Goal: Task Accomplishment & Management: Complete application form

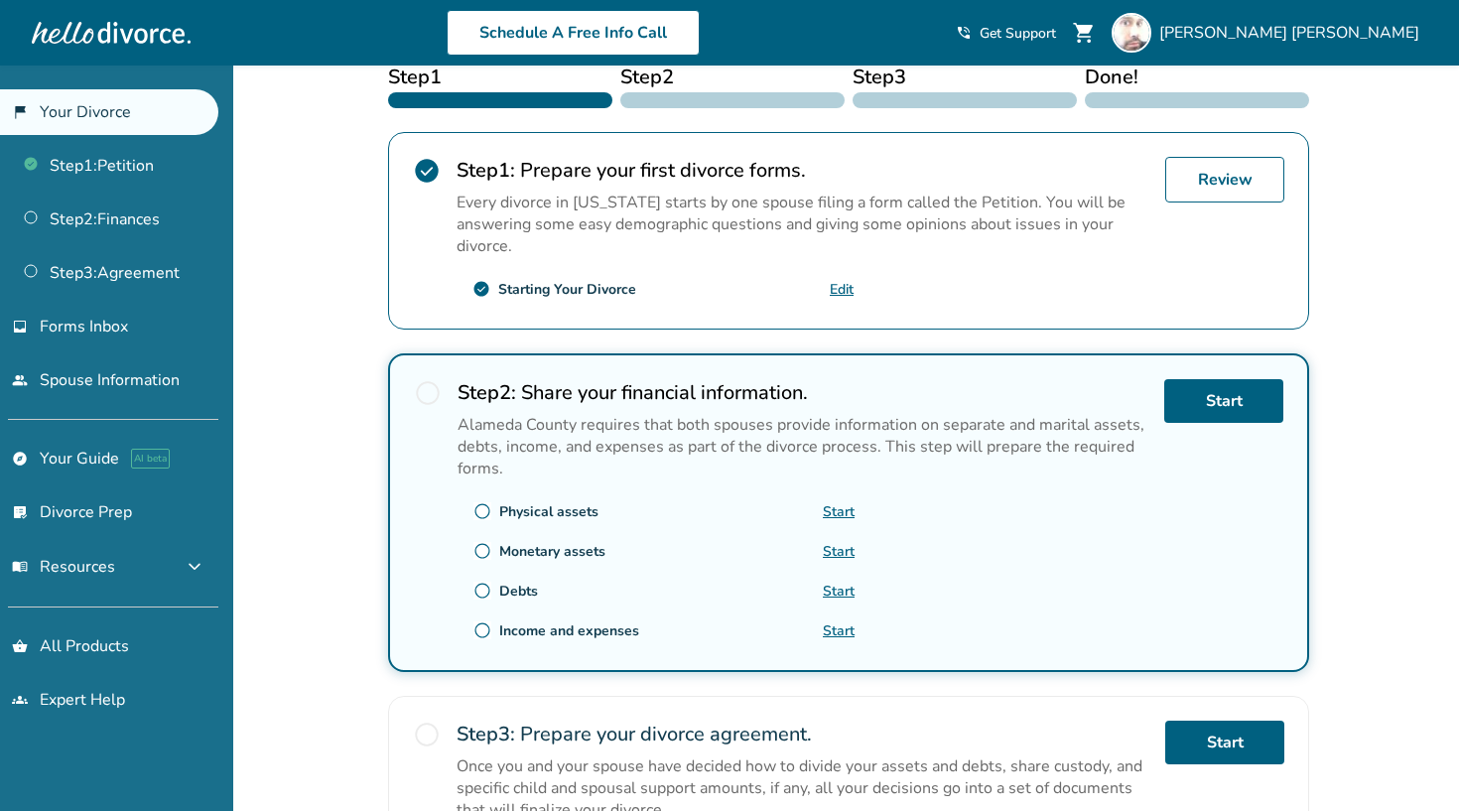
scroll to position [340, 0]
click at [1247, 400] on link "Start" at bounding box center [1223, 400] width 119 height 44
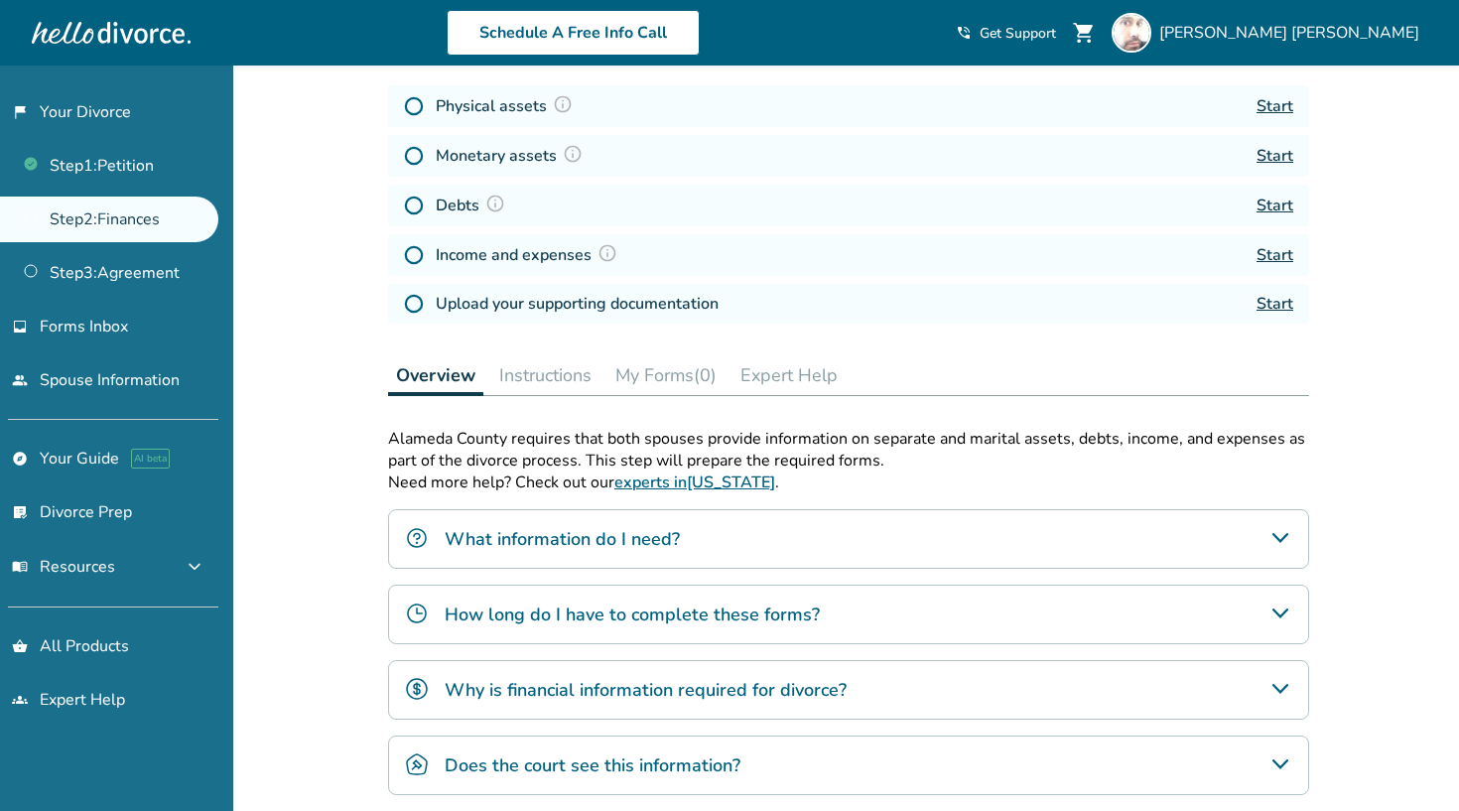
scroll to position [348, 0]
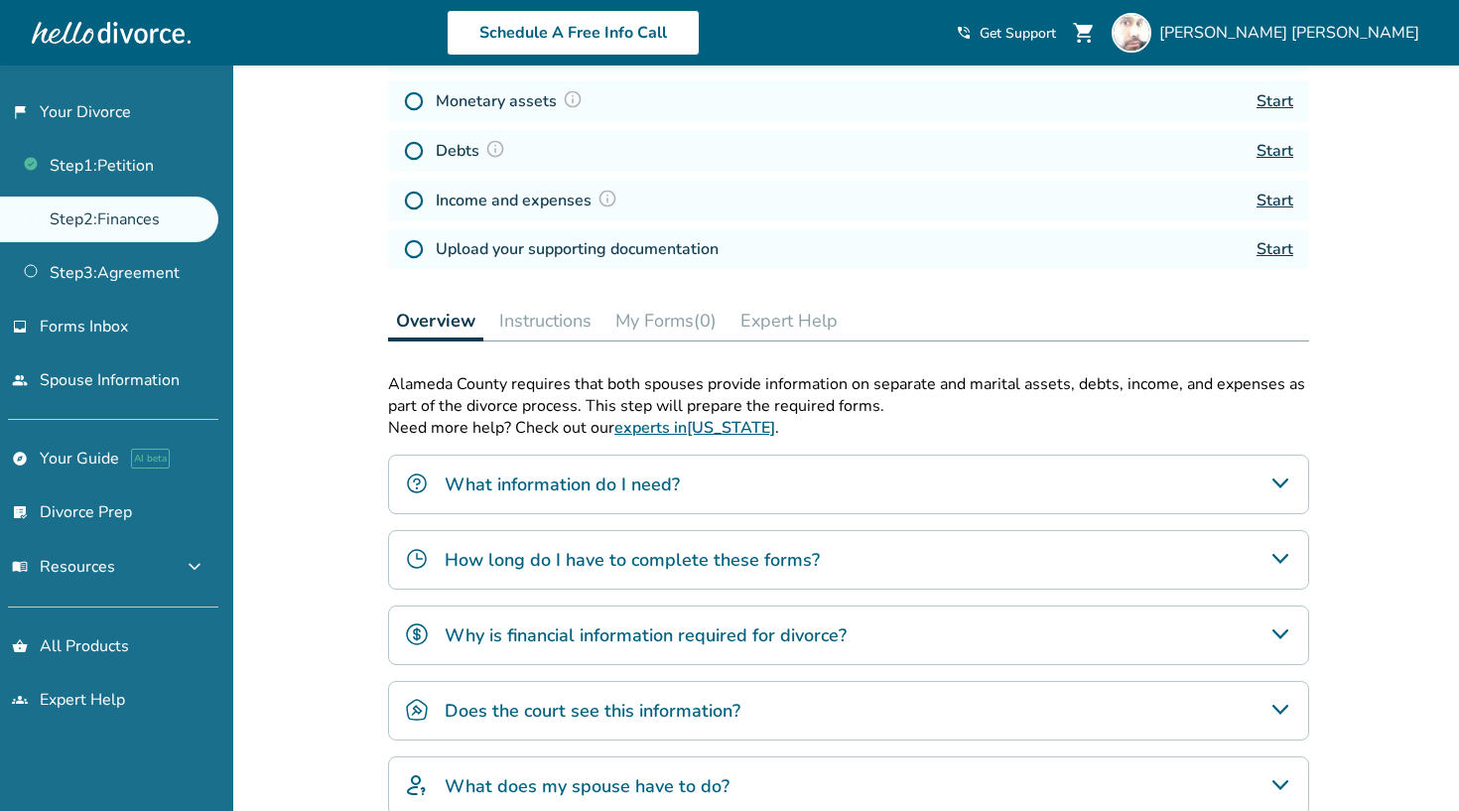
click at [645, 490] on h4 "What information do I need?" at bounding box center [562, 484] width 235 height 26
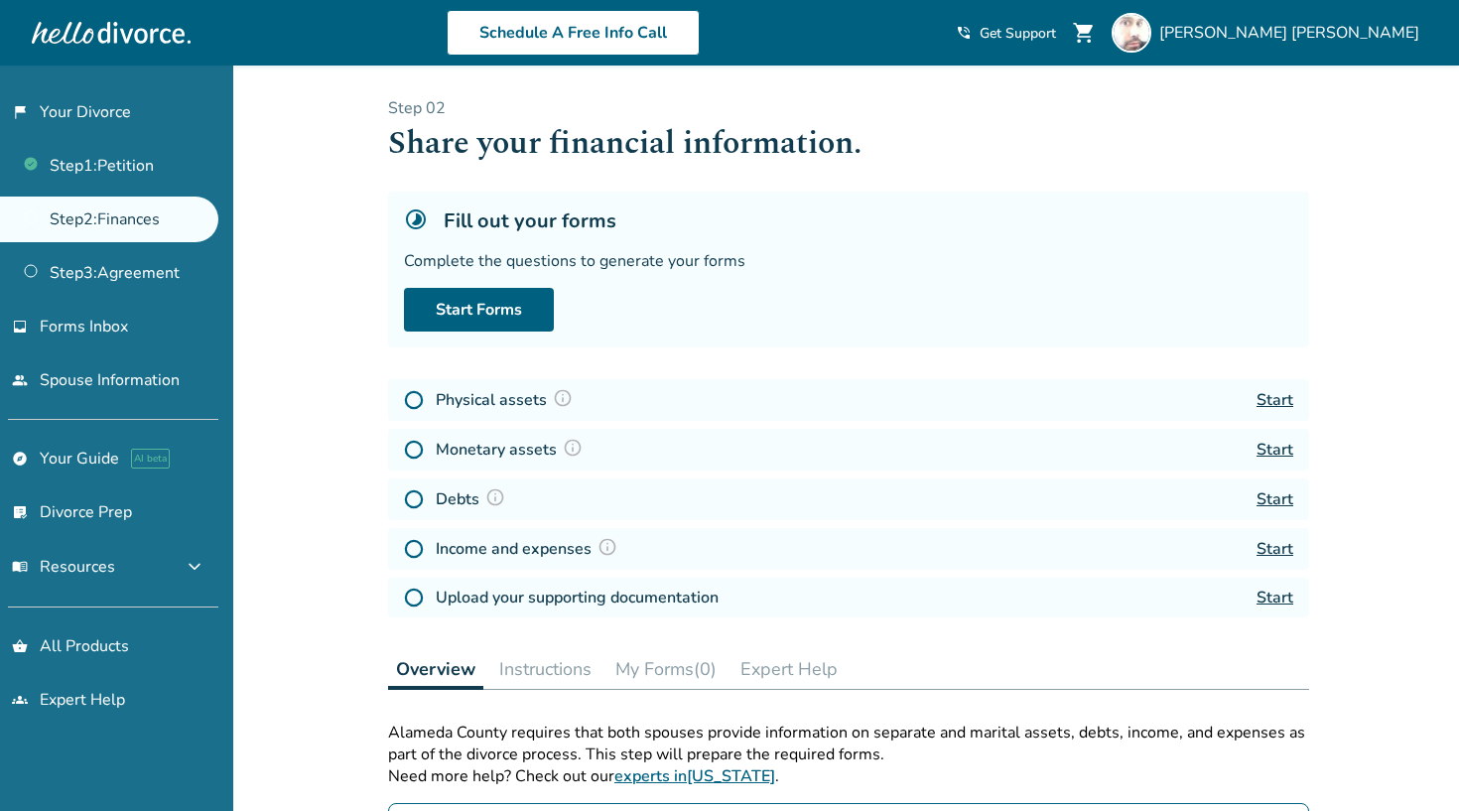
scroll to position [0, 0]
click at [1275, 400] on link "Start" at bounding box center [1275, 400] width 37 height 22
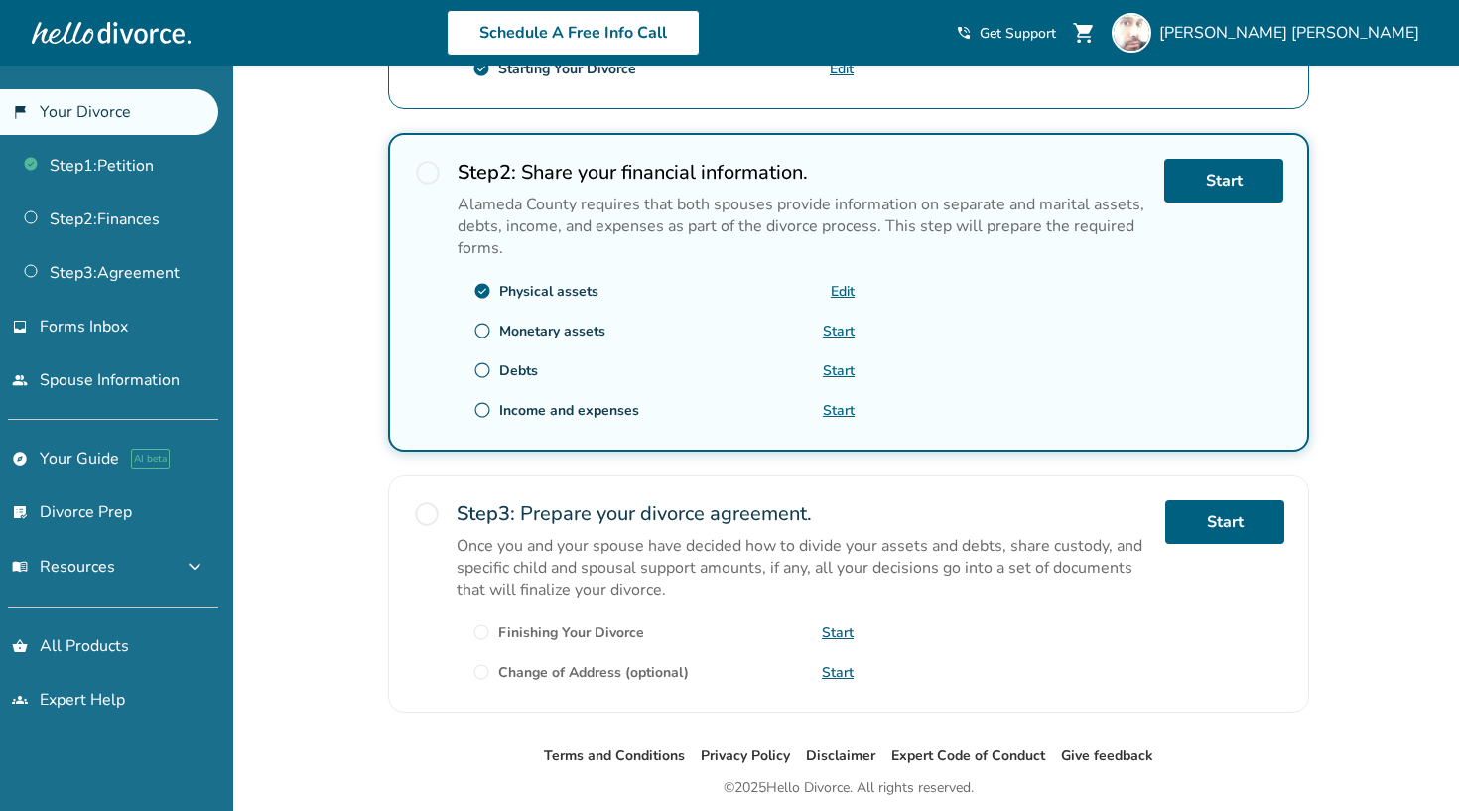
scroll to position [550, 0]
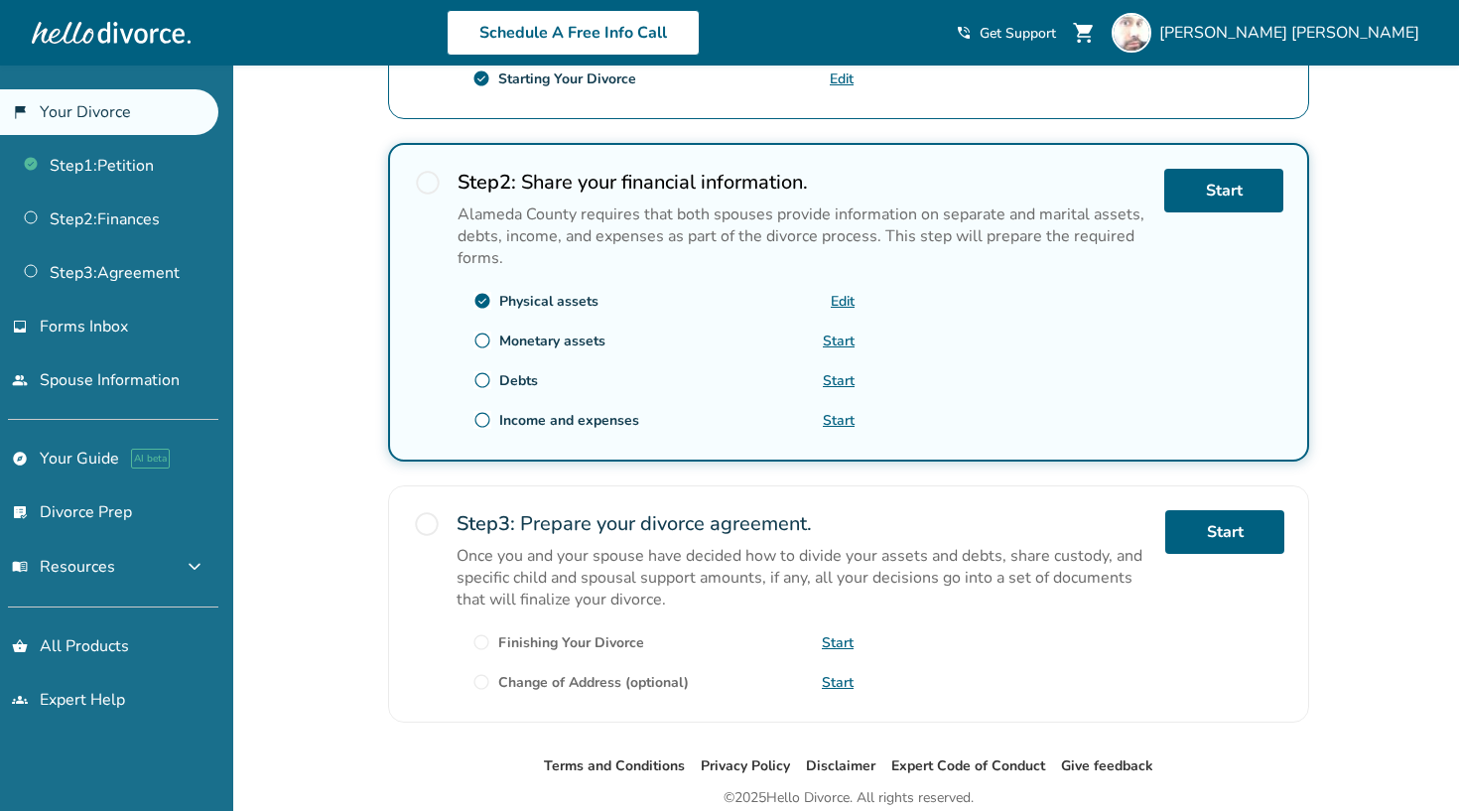
click at [518, 200] on div "Step 2 : Share your financial information. Alameda County requires that both sp…" at bounding box center [803, 219] width 691 height 100
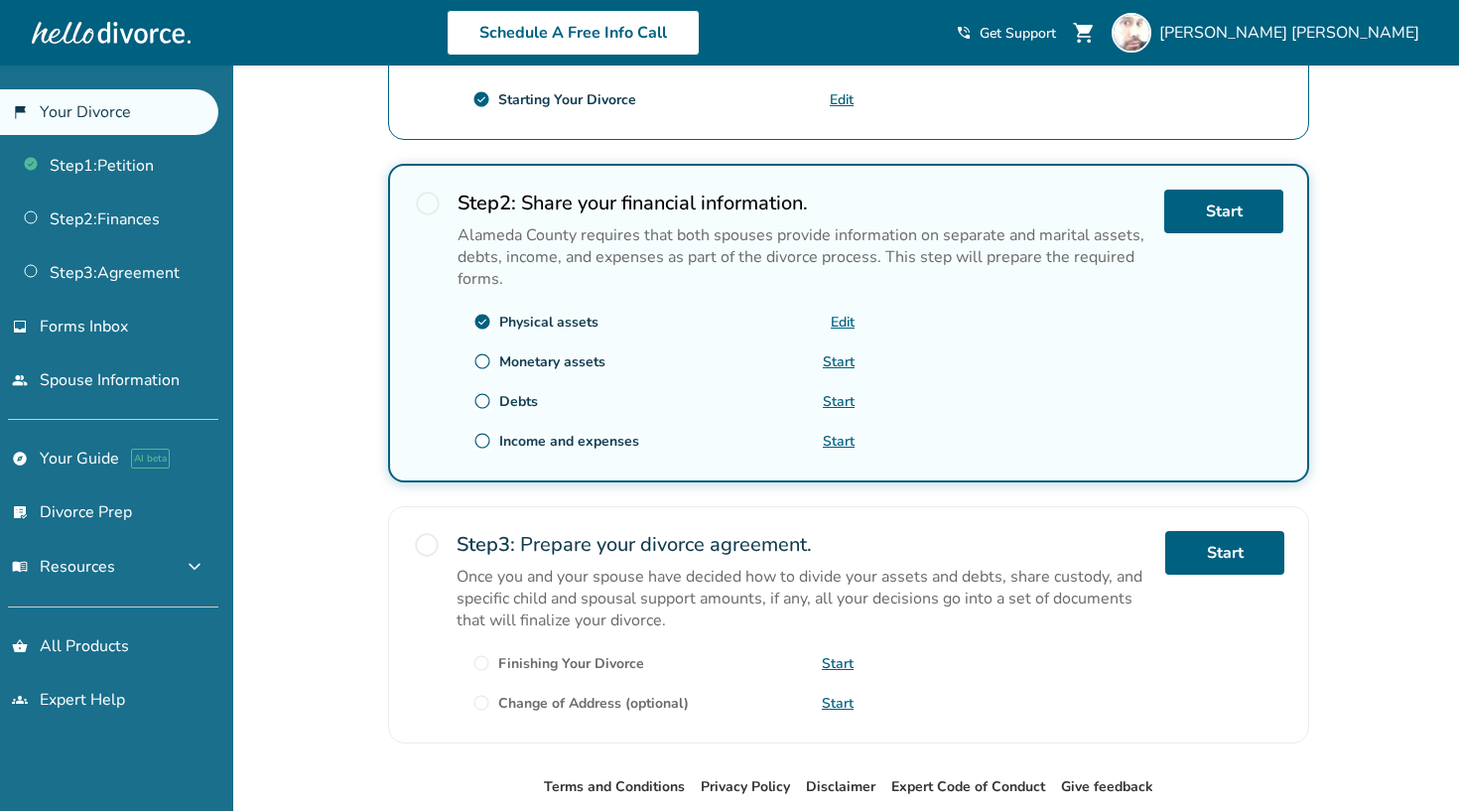
click at [848, 362] on link "Start" at bounding box center [839, 361] width 32 height 19
